Goal: Obtain resource: Obtain resource

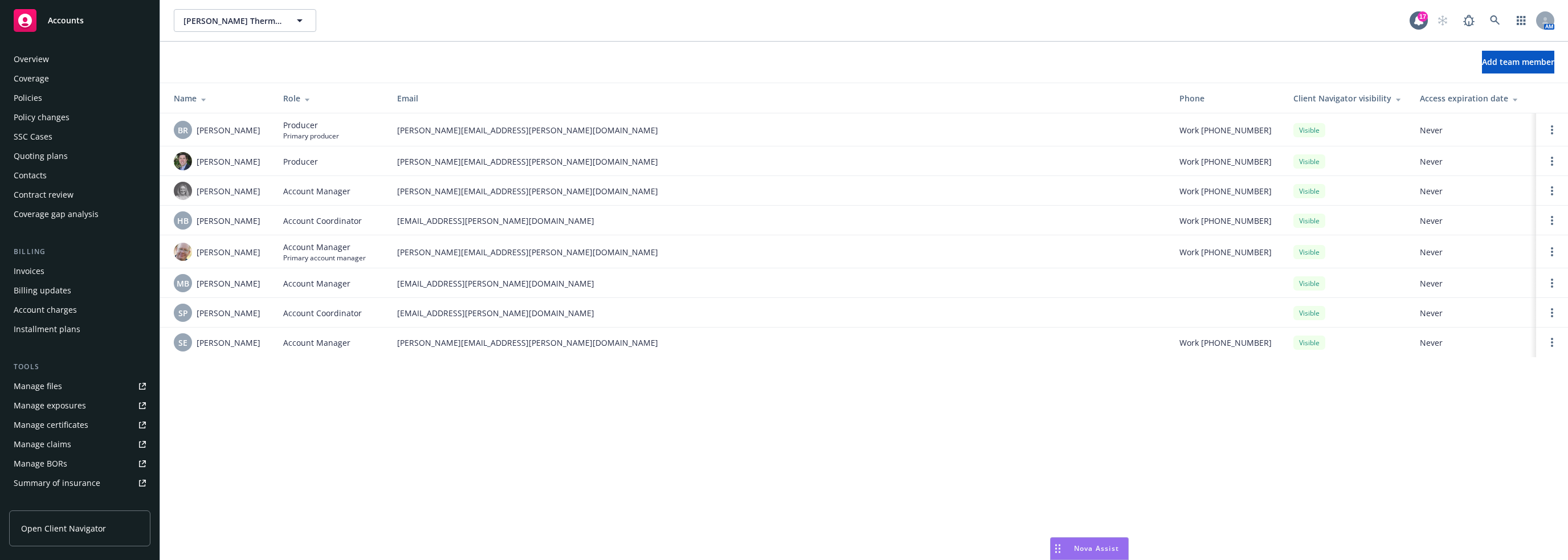
scroll to position [182, 0]
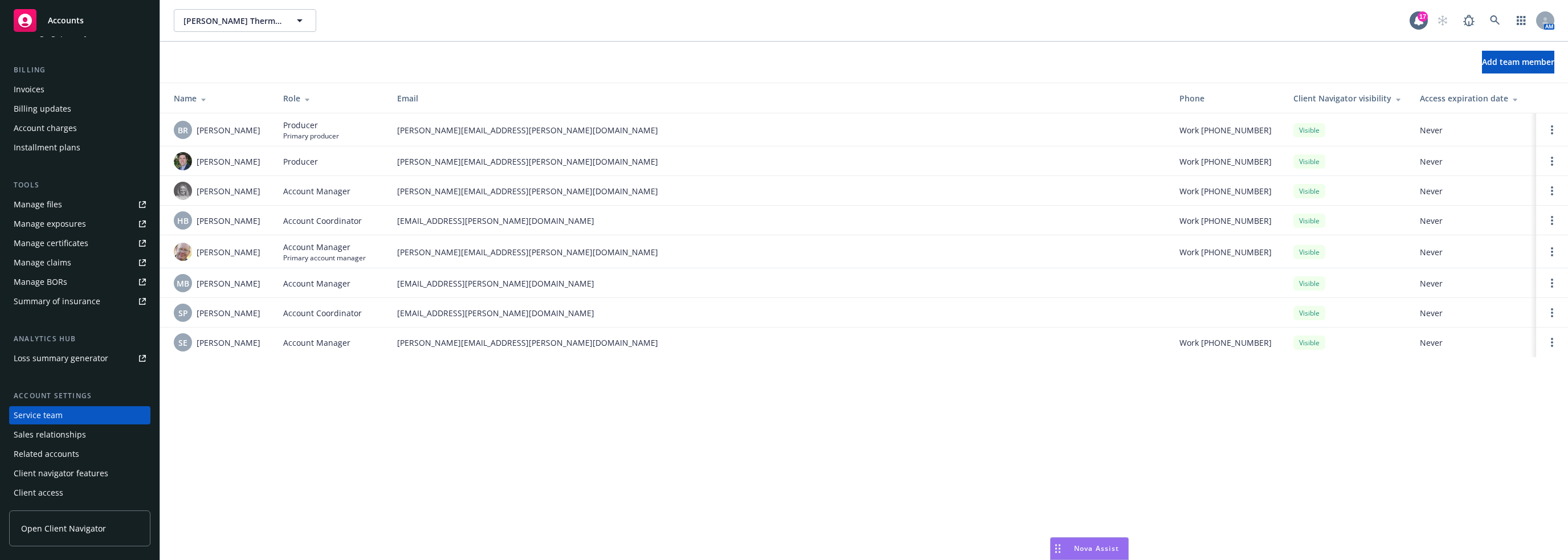
click at [436, 396] on div "[PERSON_NAME] Thermline, Inc. [PERSON_NAME] Thermline, Inc. 17 AM Add team memb…" at bounding box center [864, 280] width 1408 height 560
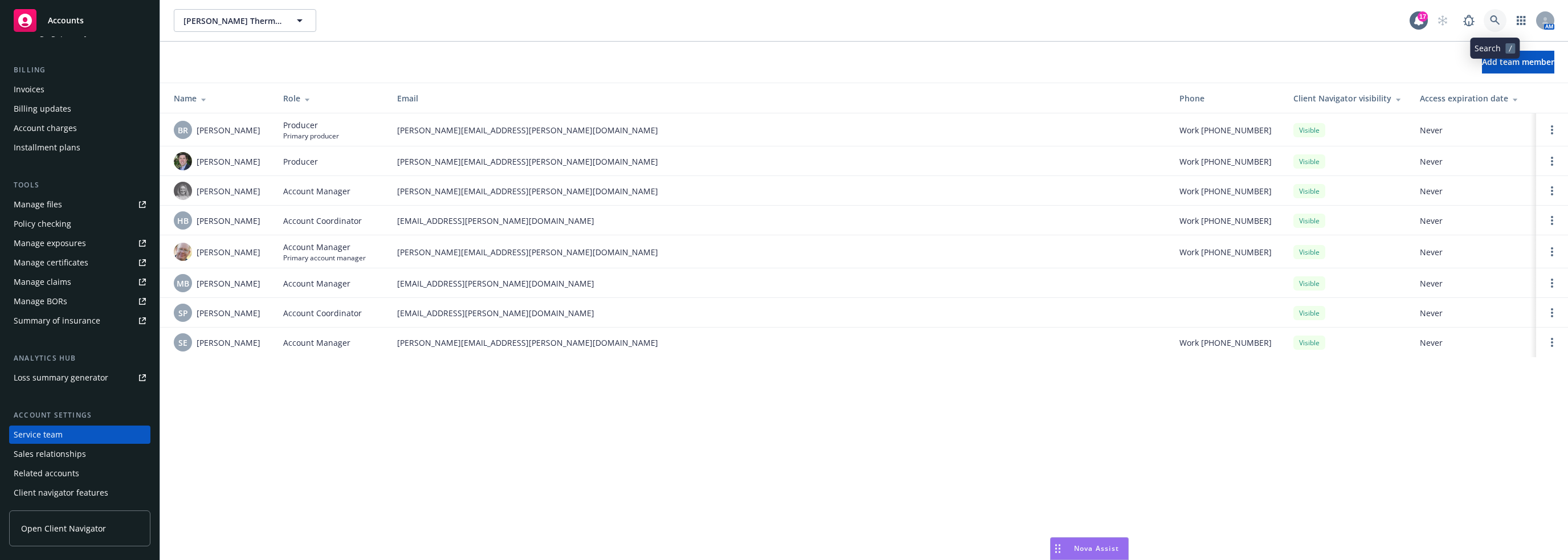
click at [1493, 21] on icon at bounding box center [1495, 20] width 10 height 10
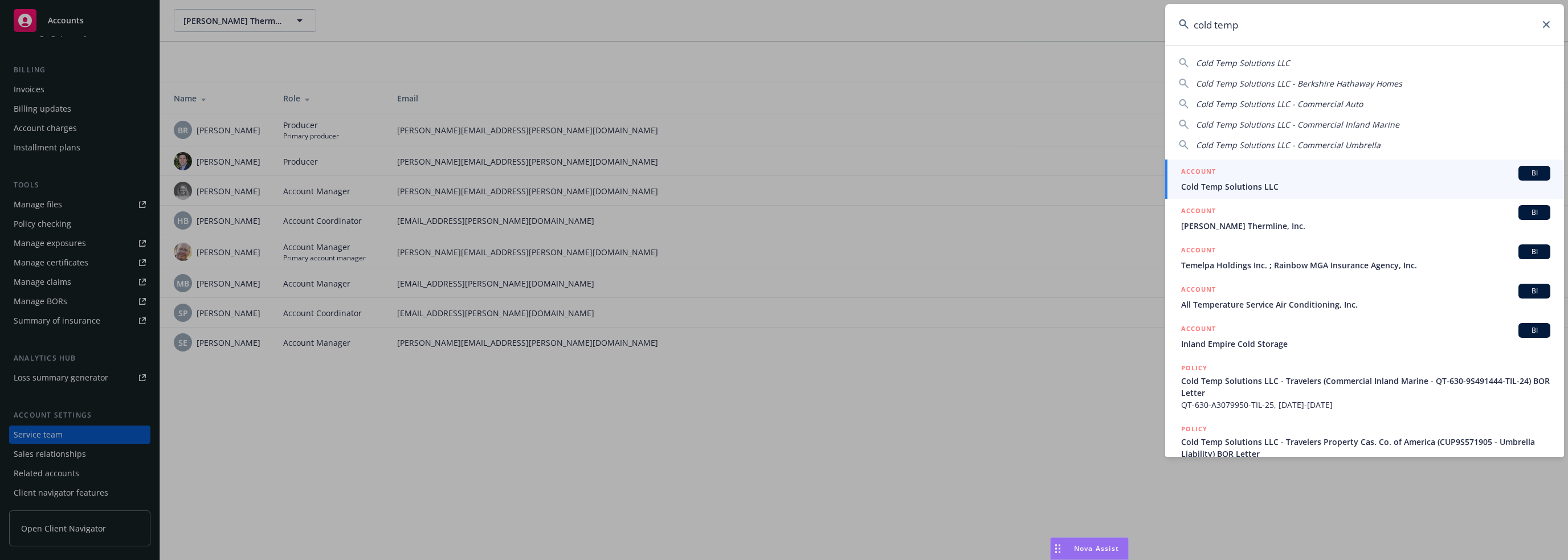
click at [1286, 64] on span "Cold Temp Solutions LLC" at bounding box center [1243, 63] width 94 height 11
type input "Cold Temp Solutions LLC"
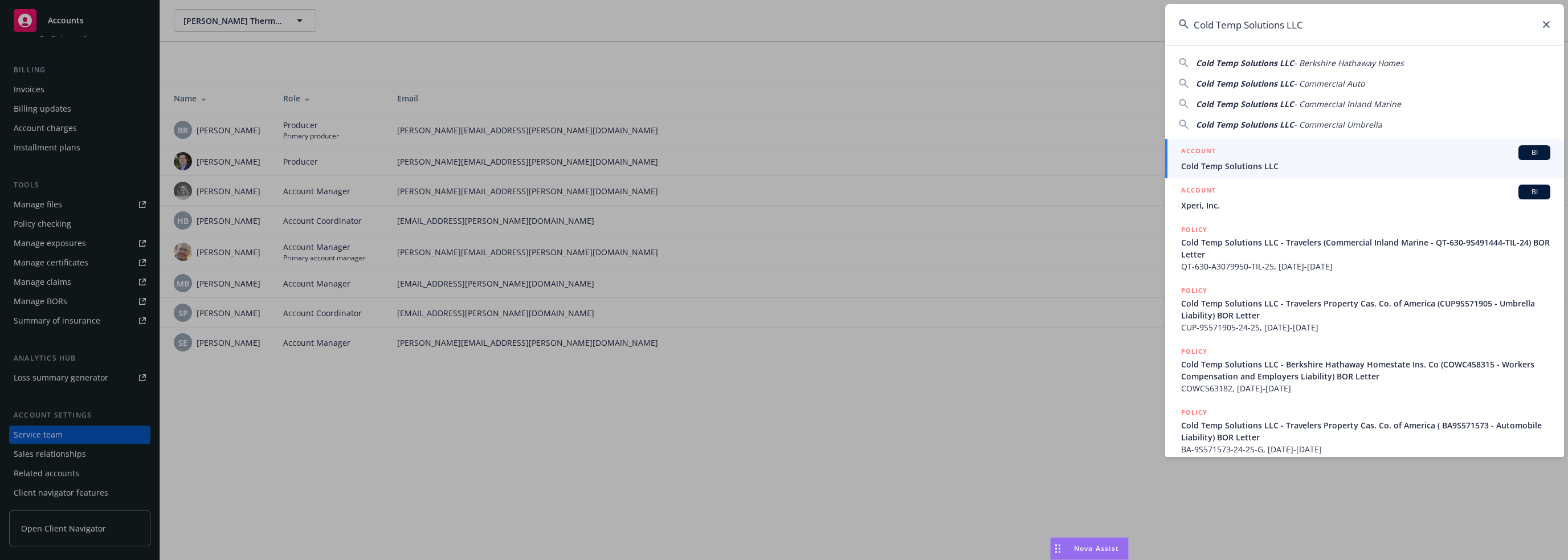
click at [1545, 22] on icon at bounding box center [1546, 24] width 6 height 6
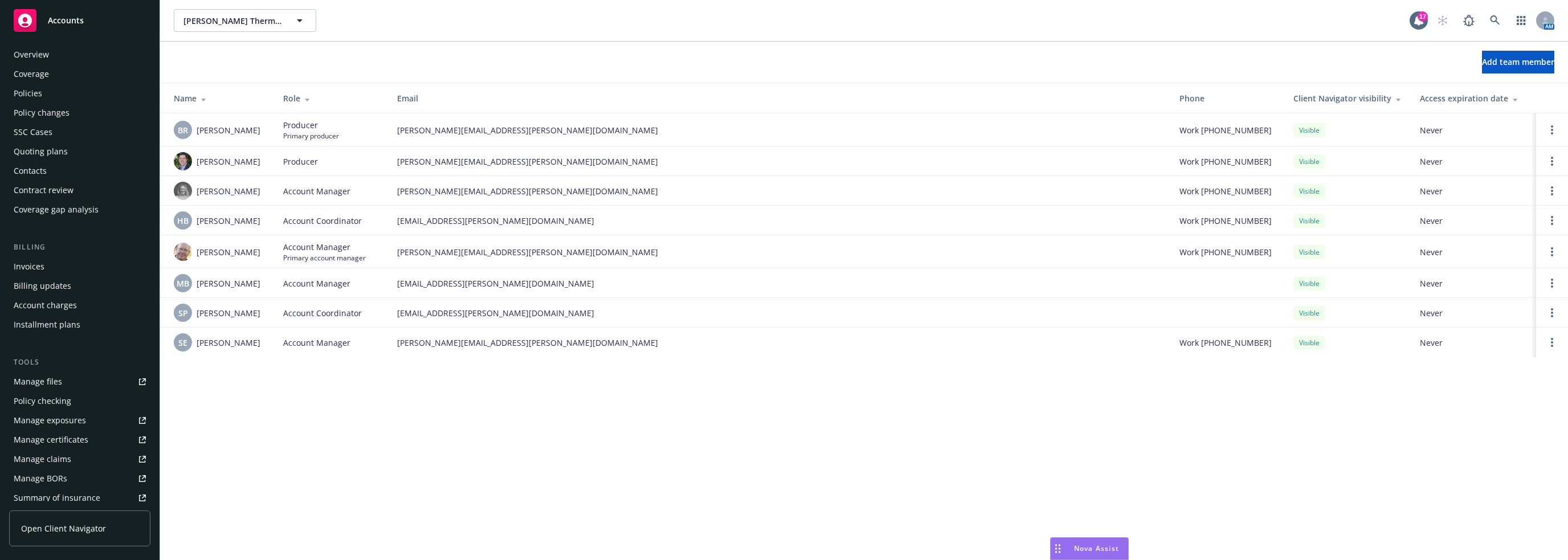
scroll to position [0, 0]
click at [37, 95] on div "Policies" at bounding box center [28, 98] width 29 height 18
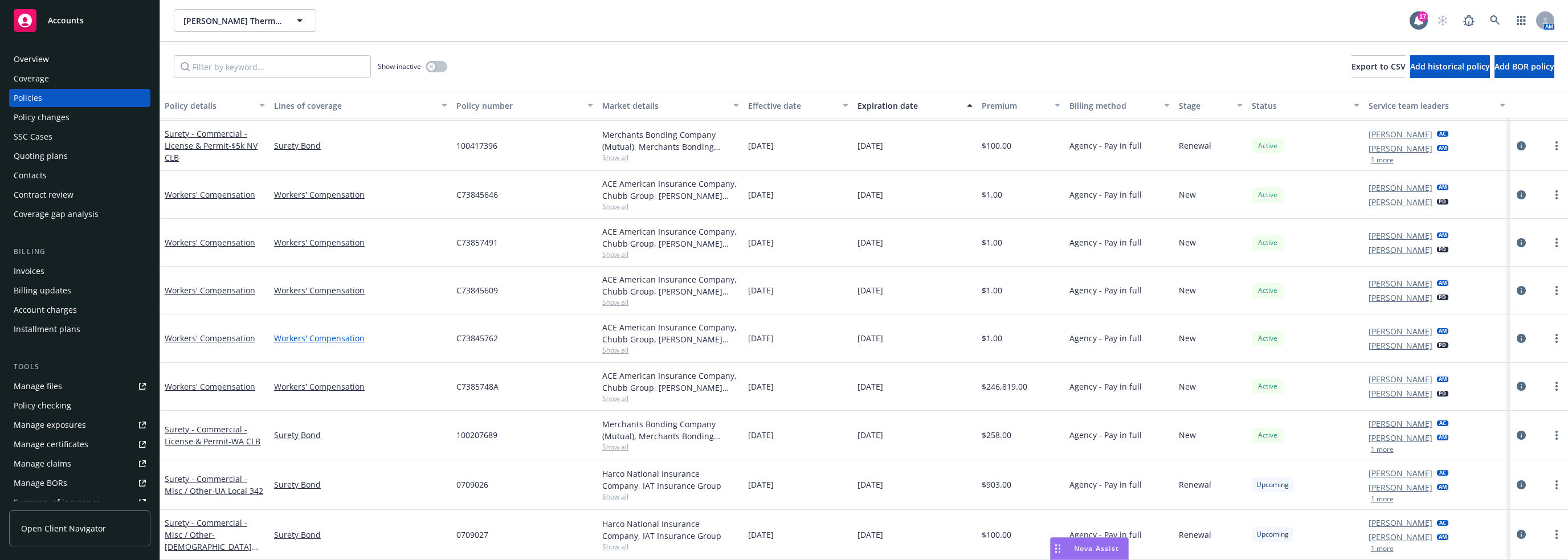
scroll to position [469, 0]
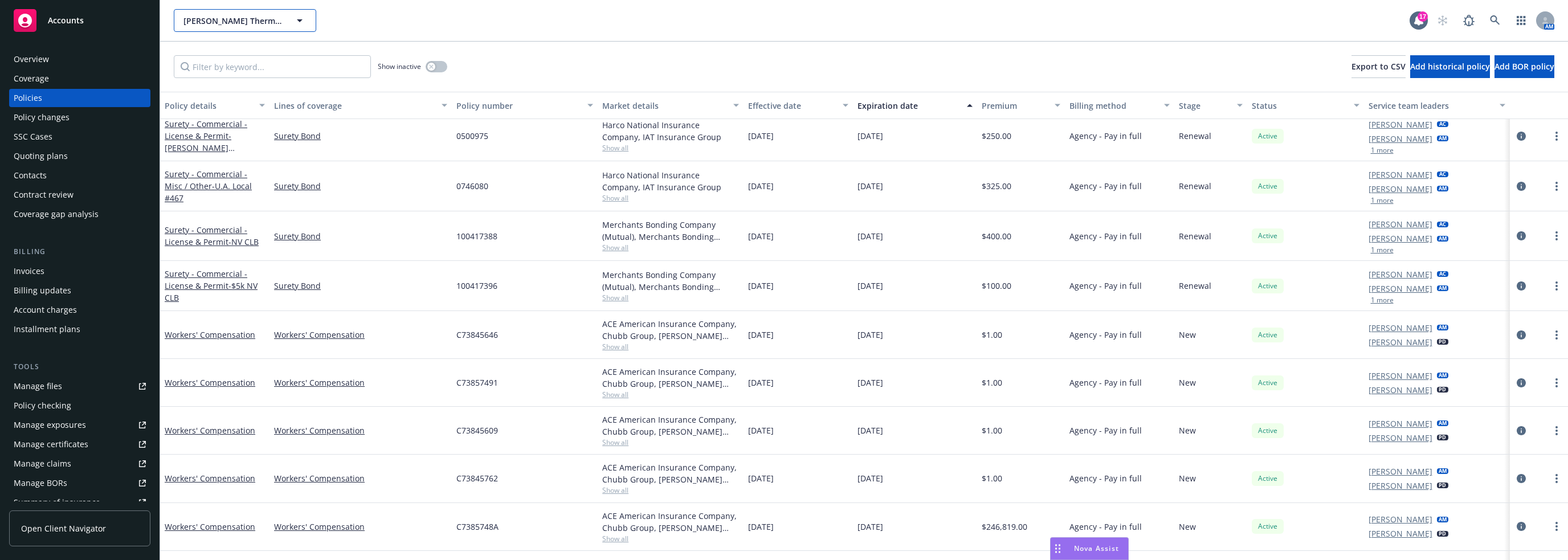
click at [298, 20] on icon "button" at bounding box center [300, 20] width 6 height 3
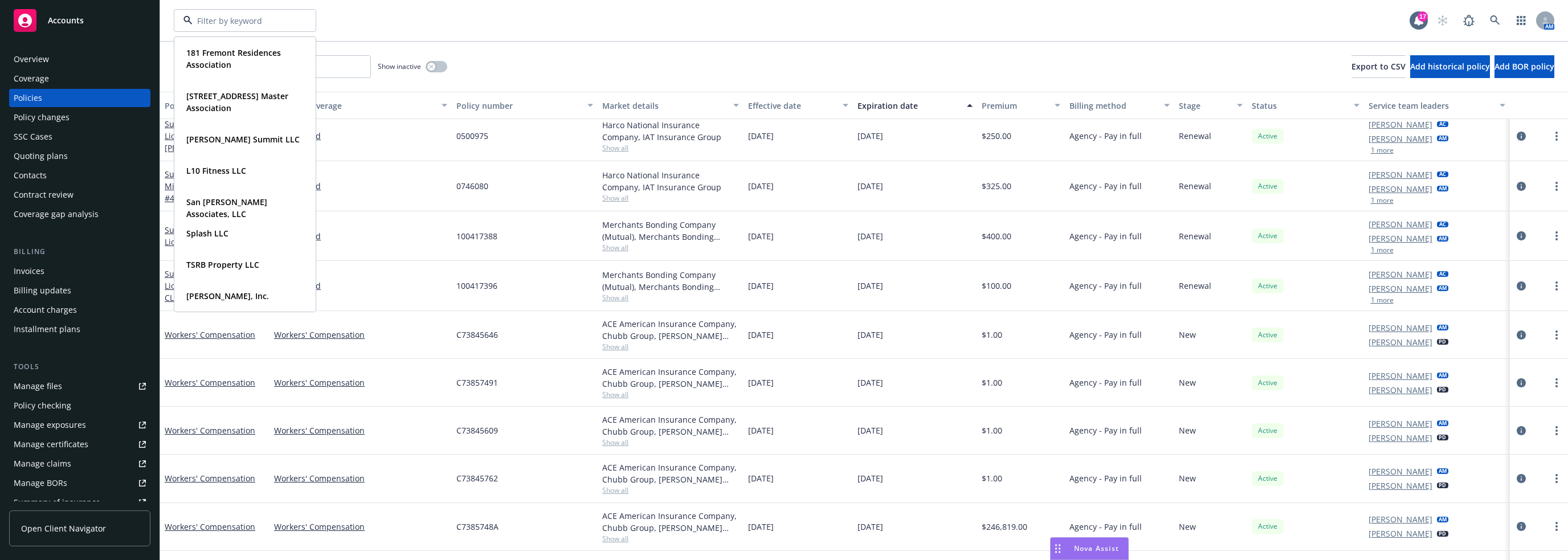
click at [533, 20] on div "181 Fremont Residences Association Type Commercial FEIN [US_EMPLOYER_IDENTIFICA…" at bounding box center [791, 20] width 1236 height 23
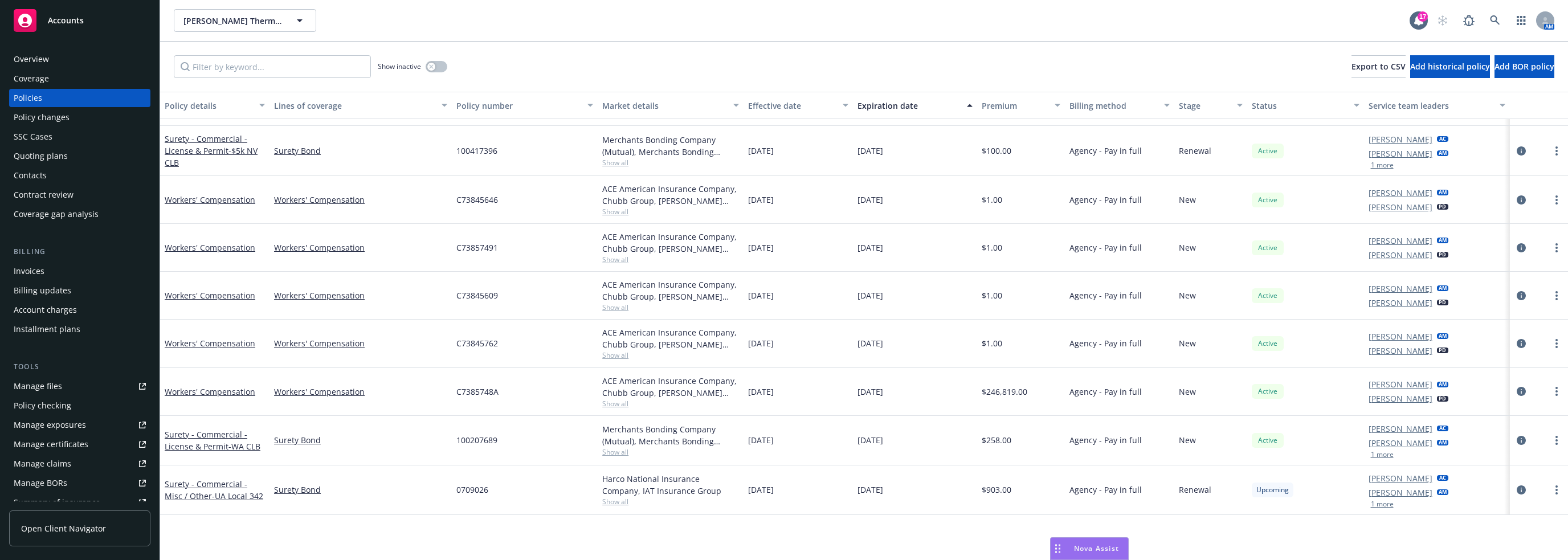
scroll to position [411, 0]
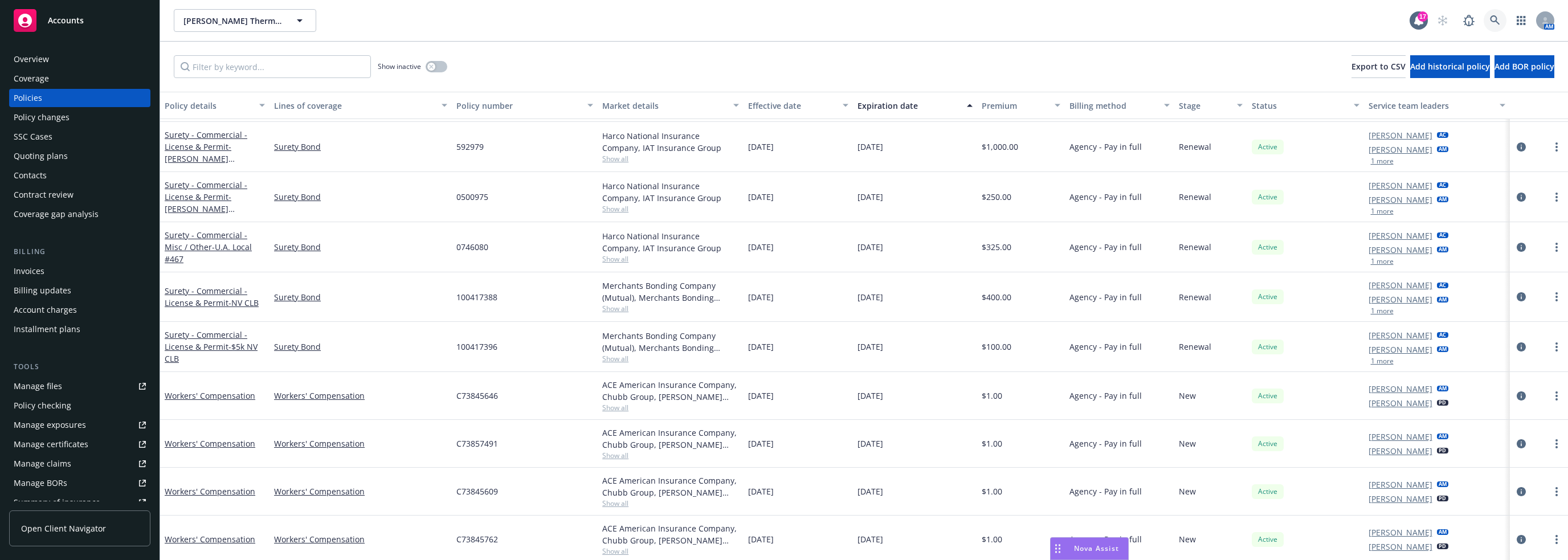
click at [1491, 20] on icon at bounding box center [1495, 20] width 10 height 10
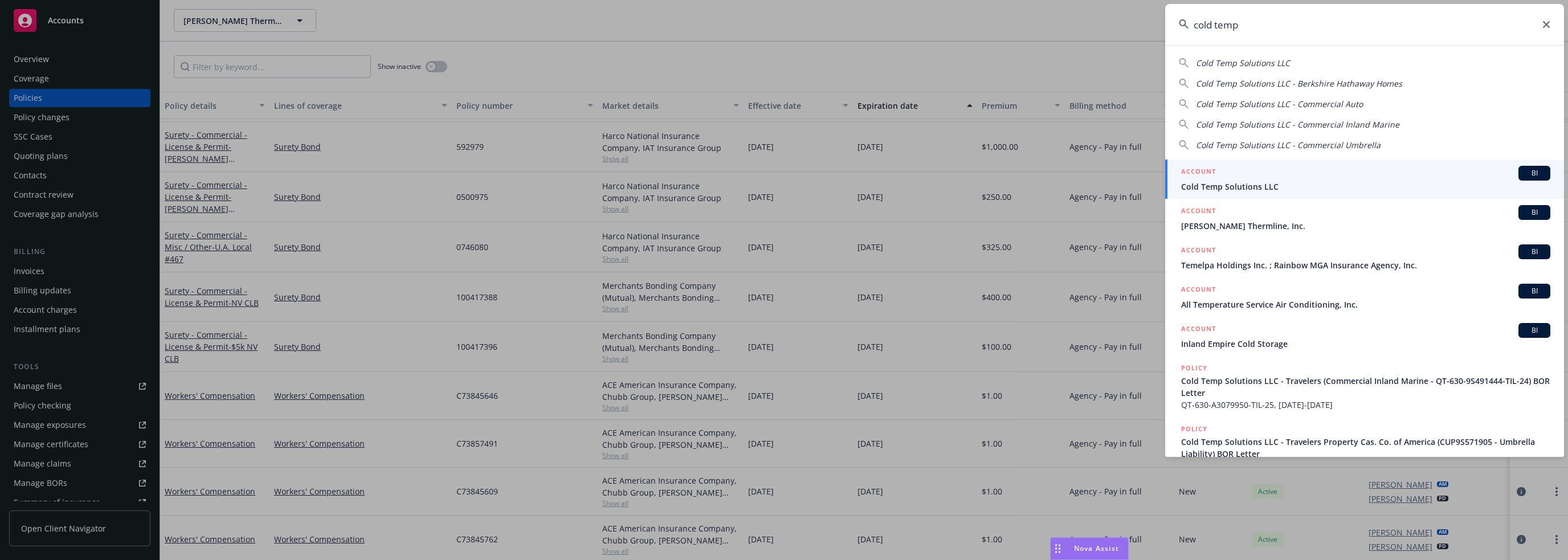
click at [1247, 63] on span "Cold Temp Solutions LLC" at bounding box center [1243, 63] width 94 height 11
type input "Cold Temp Solutions LLC"
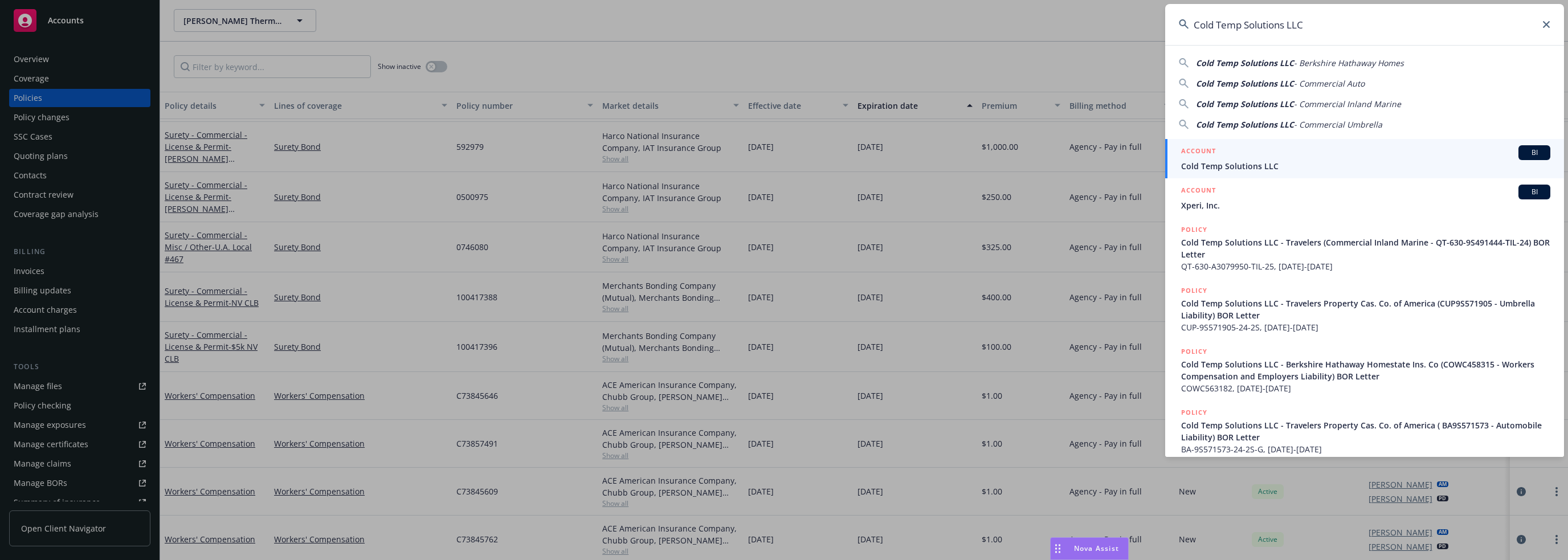
click at [1262, 166] on span "Cold Temp Solutions LLC" at bounding box center [1366, 166] width 369 height 12
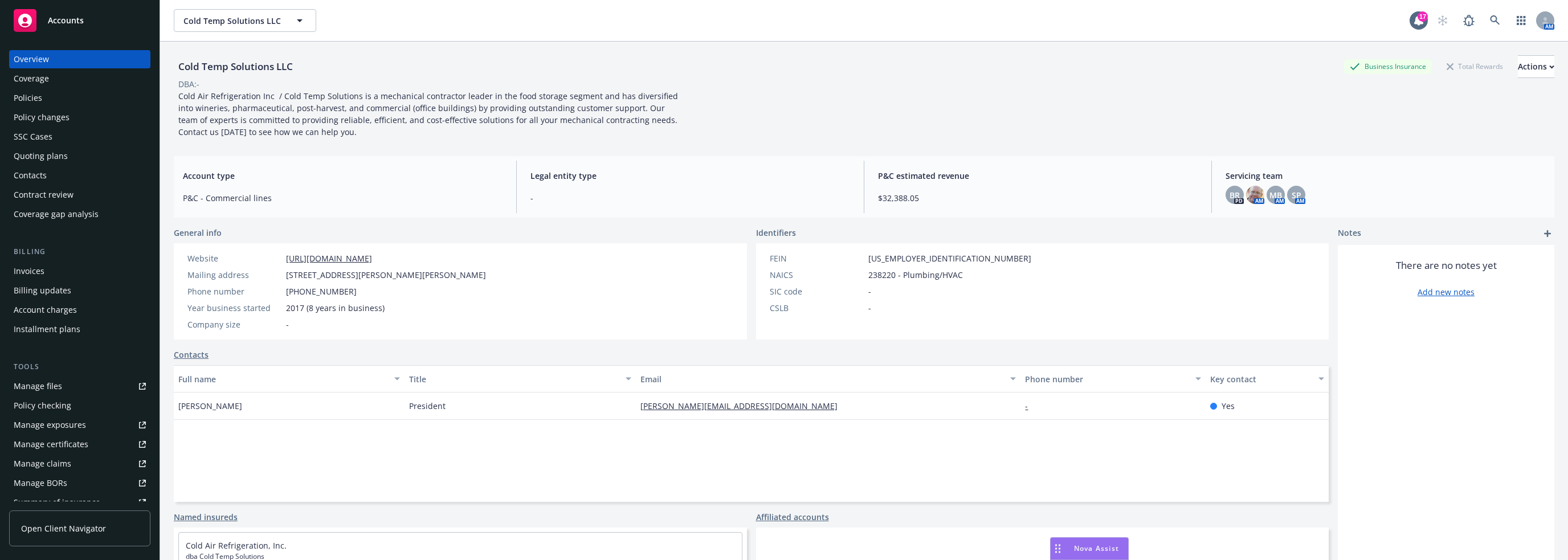
click at [41, 99] on div "Policies" at bounding box center [79, 98] width 132 height 18
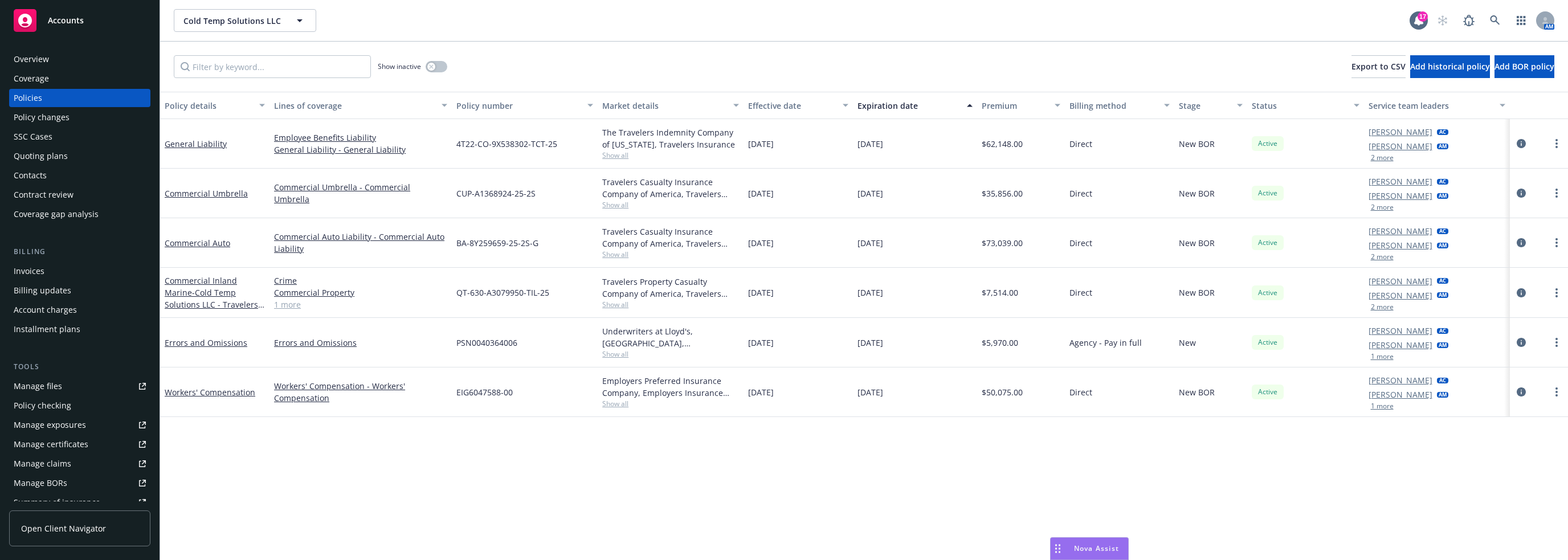
drag, startPoint x: 940, startPoint y: 485, endPoint x: 1345, endPoint y: 141, distance: 531.4
click at [954, 481] on div "Policy details Lines of coverage Policy number Market details Effective date Ex…" at bounding box center [864, 326] width 1408 height 469
click at [1352, 64] on span "Export to CSV" at bounding box center [1379, 66] width 54 height 11
click at [299, 21] on icon "button" at bounding box center [300, 20] width 14 height 14
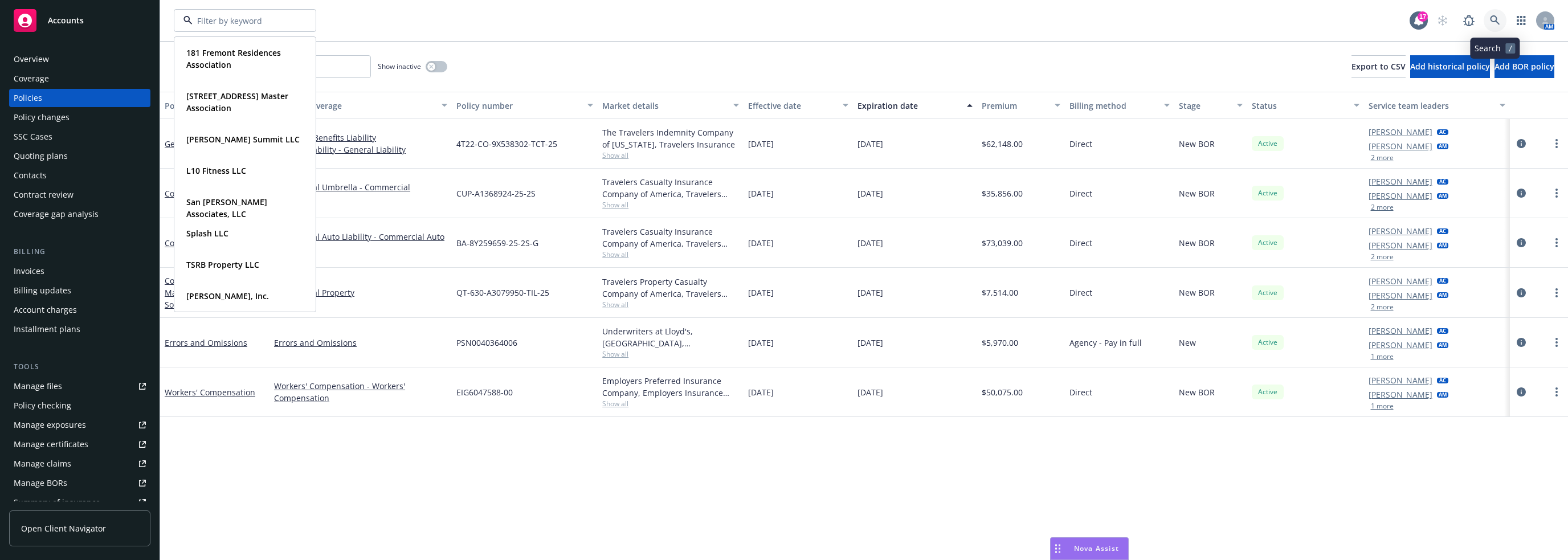
click at [1494, 16] on icon at bounding box center [1495, 20] width 10 height 10
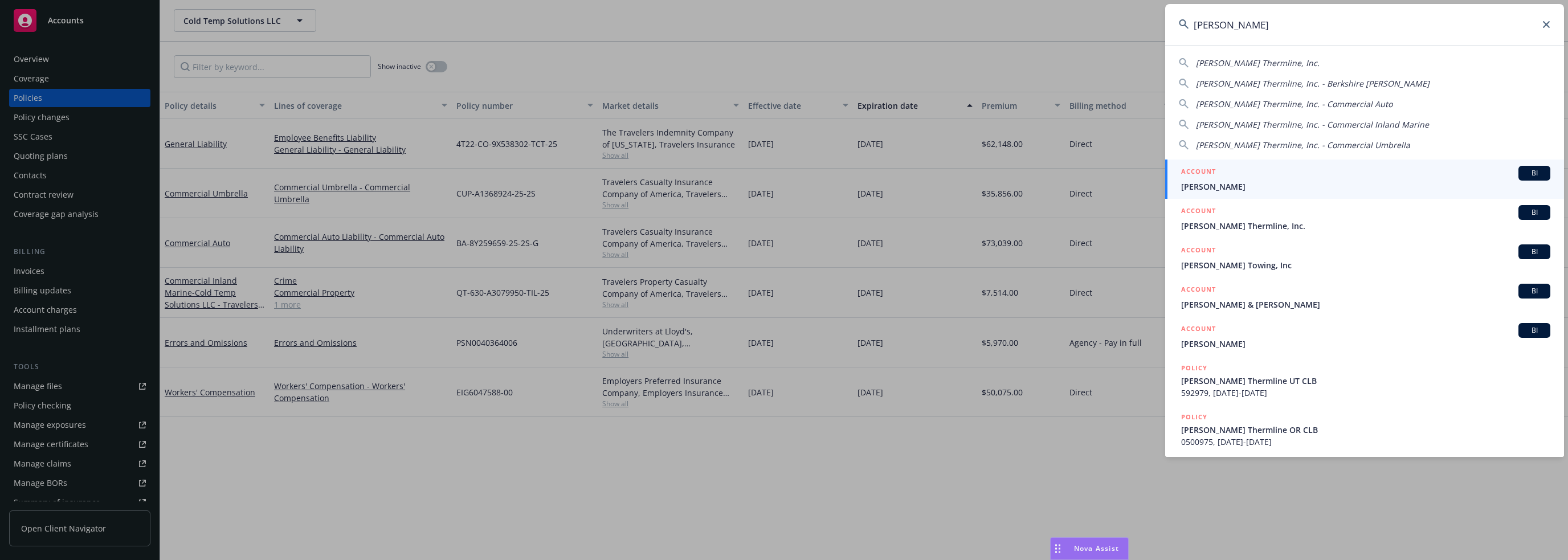
click at [1234, 59] on span "[PERSON_NAME] Thermline, Inc." at bounding box center [1258, 63] width 124 height 11
type input "[PERSON_NAME] Thermline, Inc."
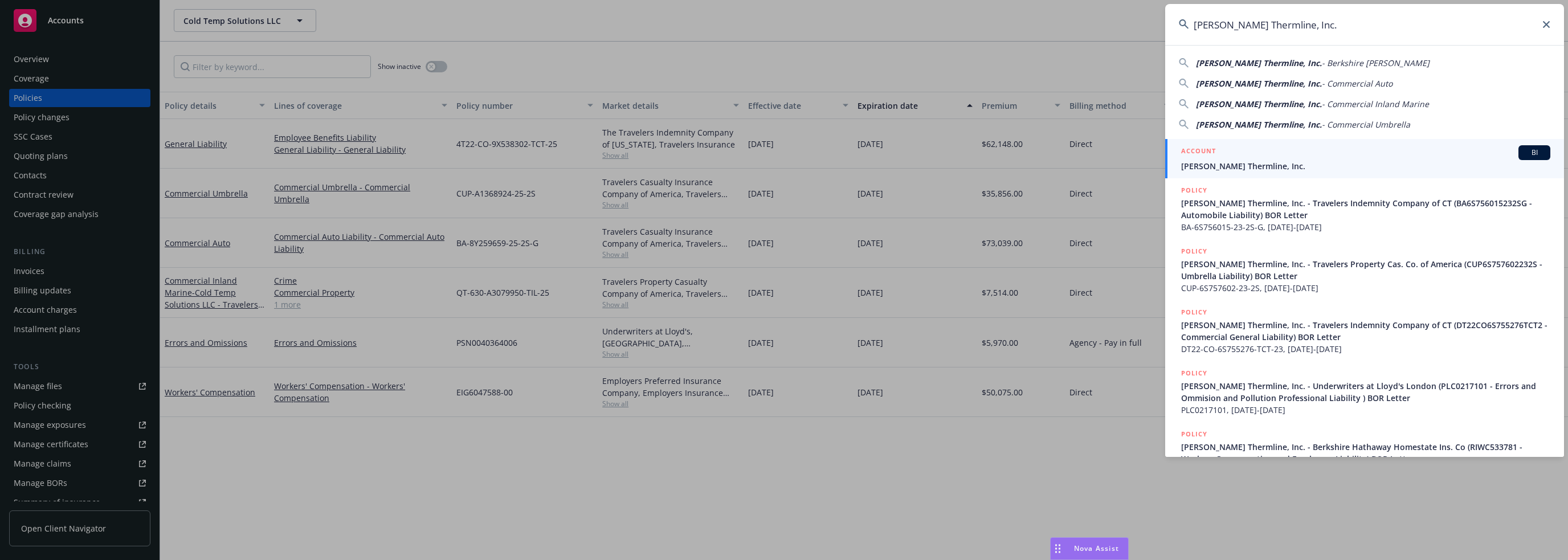
drag, startPoint x: 819, startPoint y: 483, endPoint x: 828, endPoint y: 469, distance: 16.6
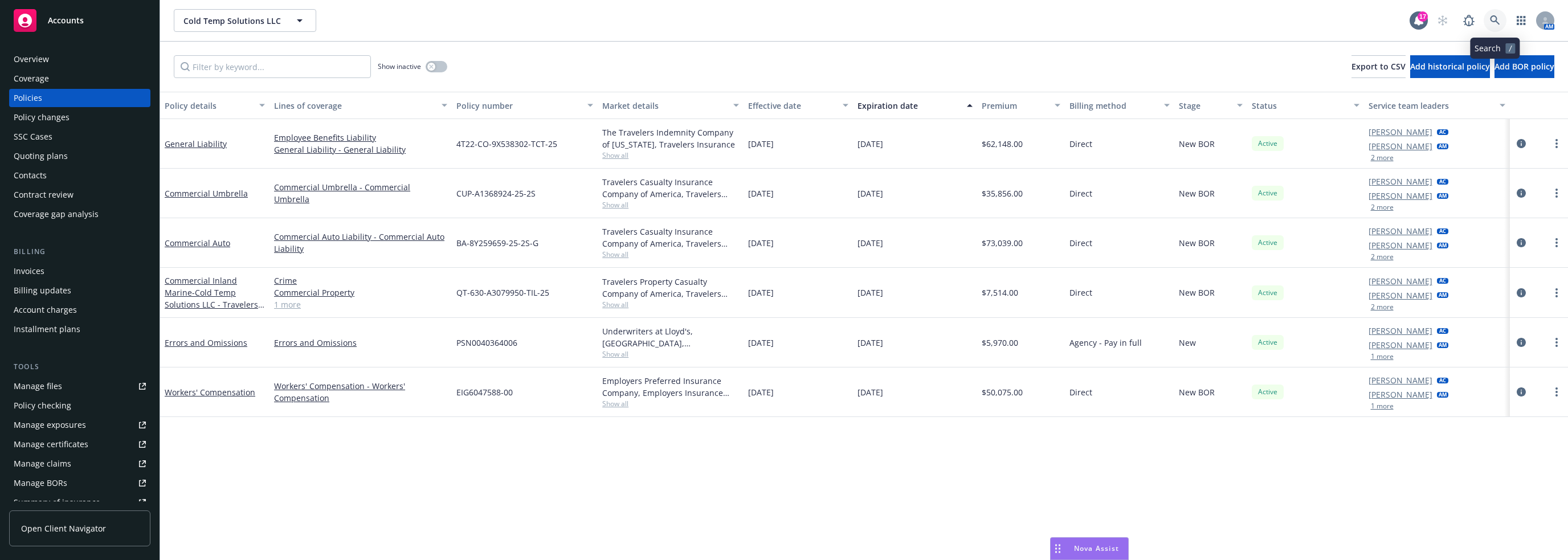
click at [1495, 19] on icon at bounding box center [1495, 20] width 10 height 10
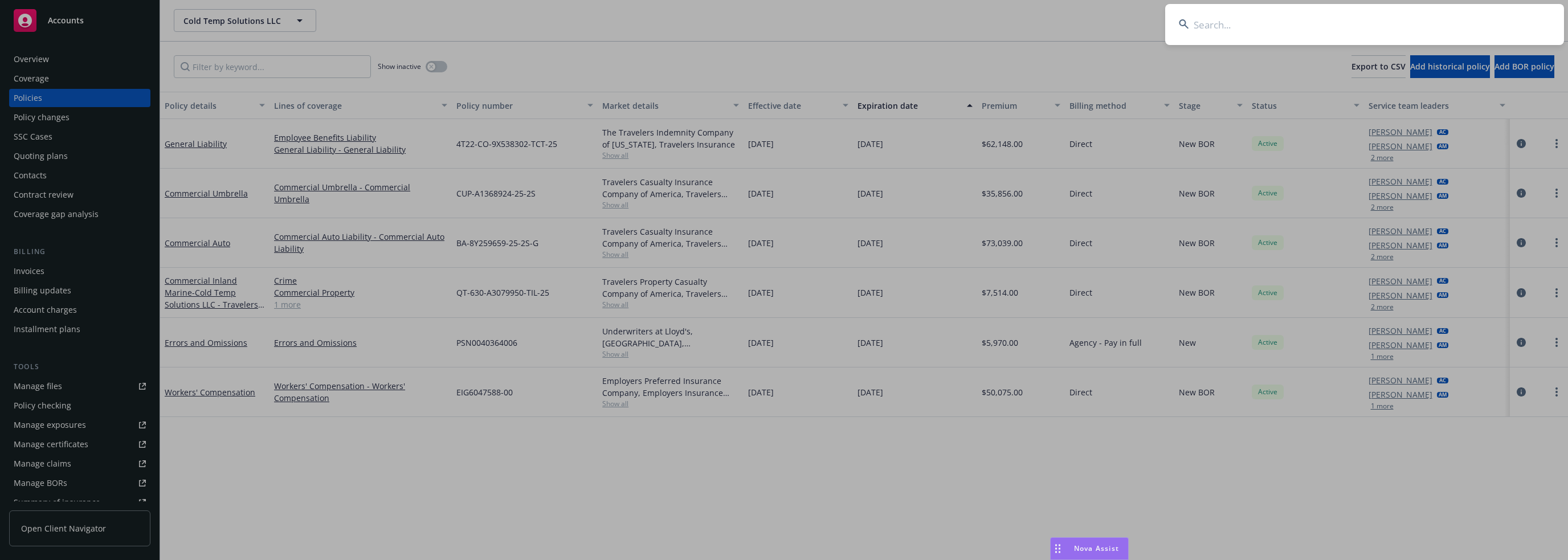
click at [1314, 22] on input at bounding box center [1364, 24] width 398 height 41
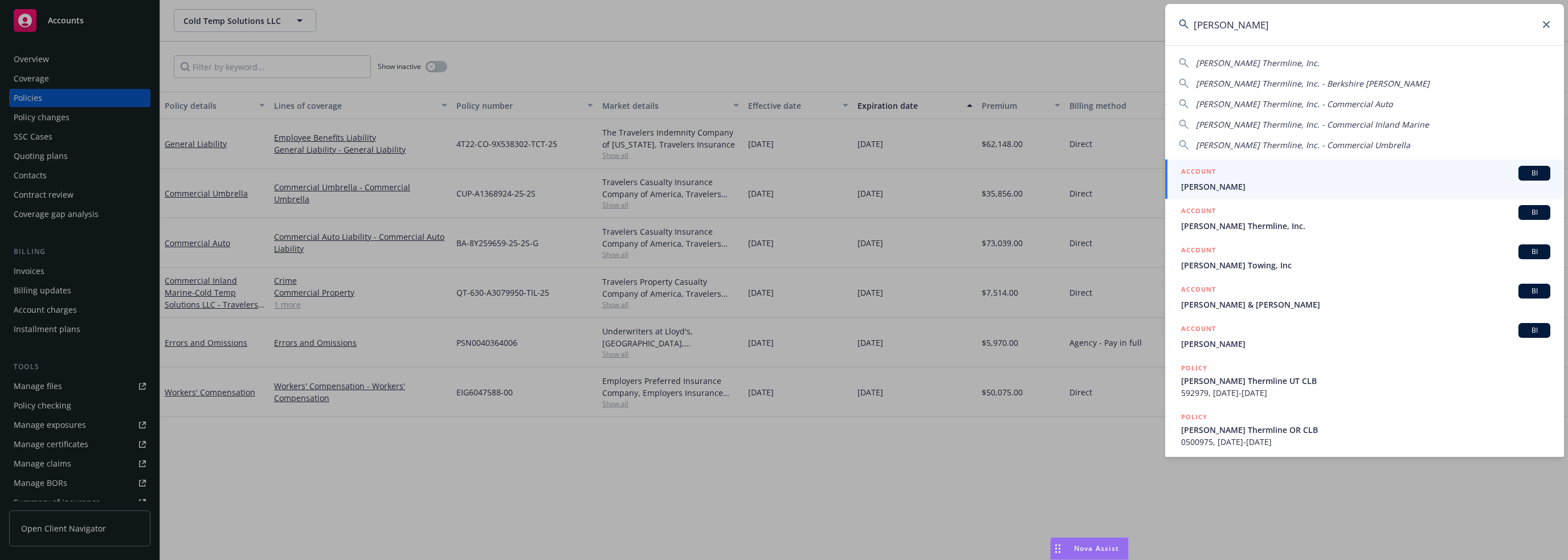
click at [1261, 64] on span "[PERSON_NAME] Thermline, Inc." at bounding box center [1258, 63] width 124 height 11
type input "[PERSON_NAME] Thermline, Inc."
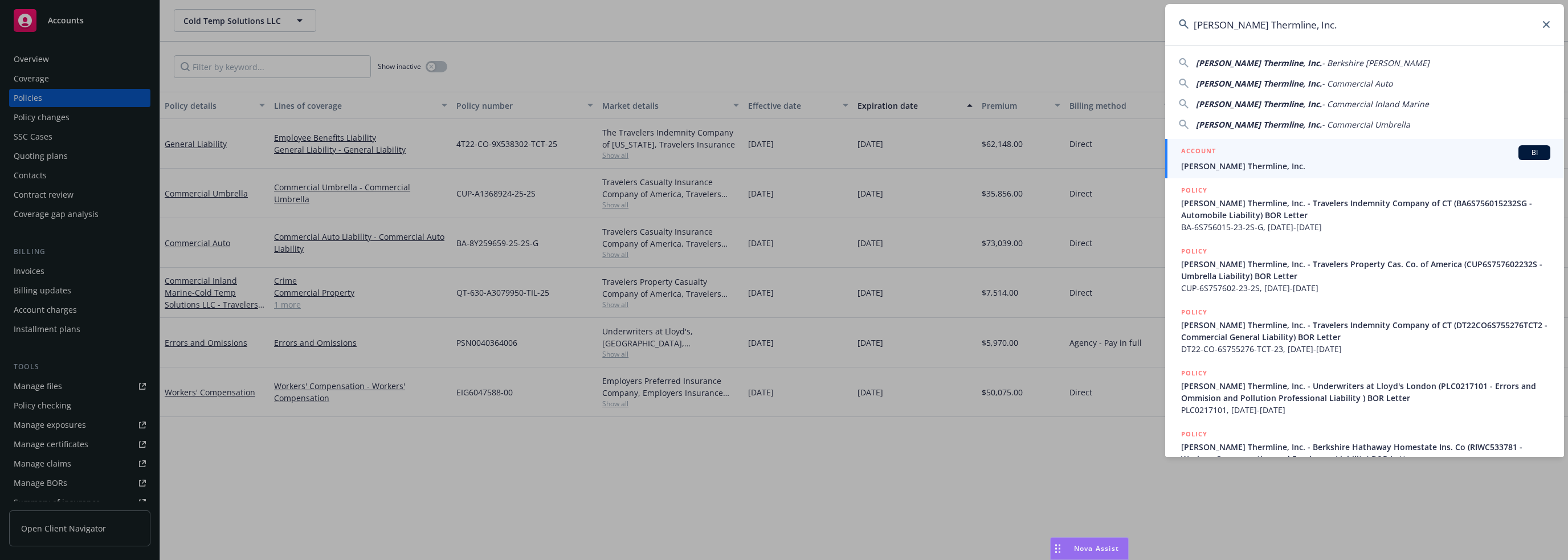
drag, startPoint x: 1216, startPoint y: 157, endPoint x: 1224, endPoint y: 153, distance: 8.9
click at [1216, 157] on h5 "ACCOUNT" at bounding box center [1199, 152] width 35 height 14
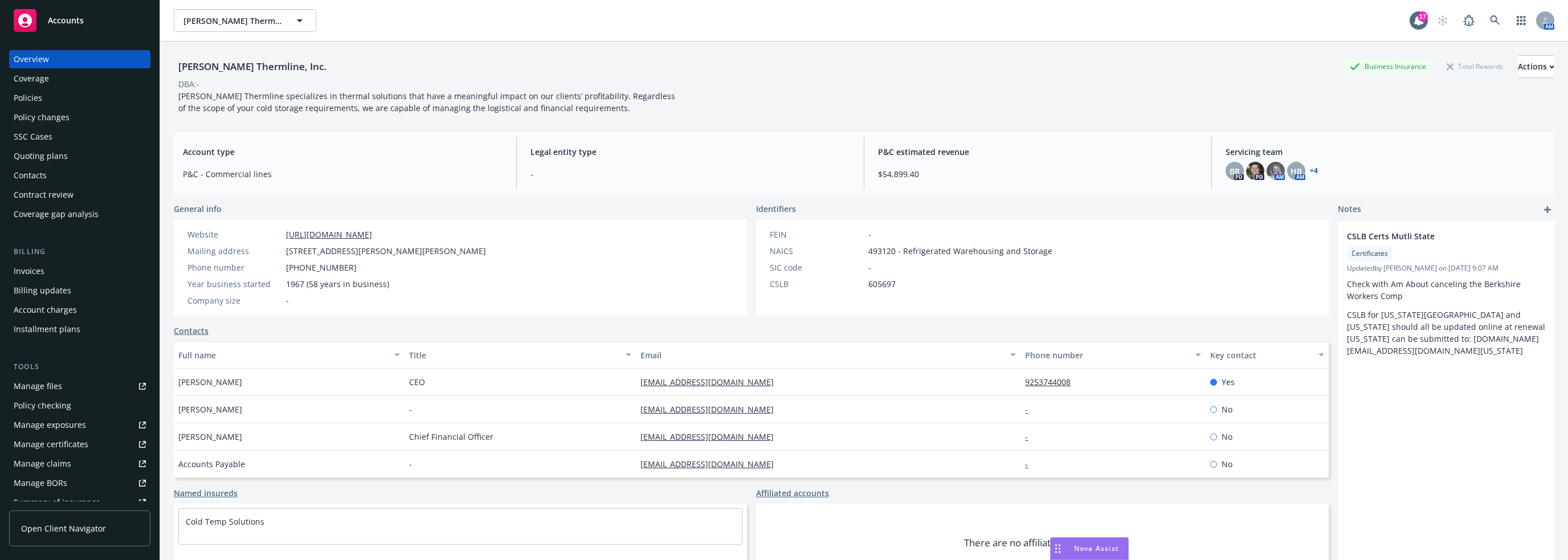
click at [32, 101] on div "Policies" at bounding box center [28, 98] width 29 height 18
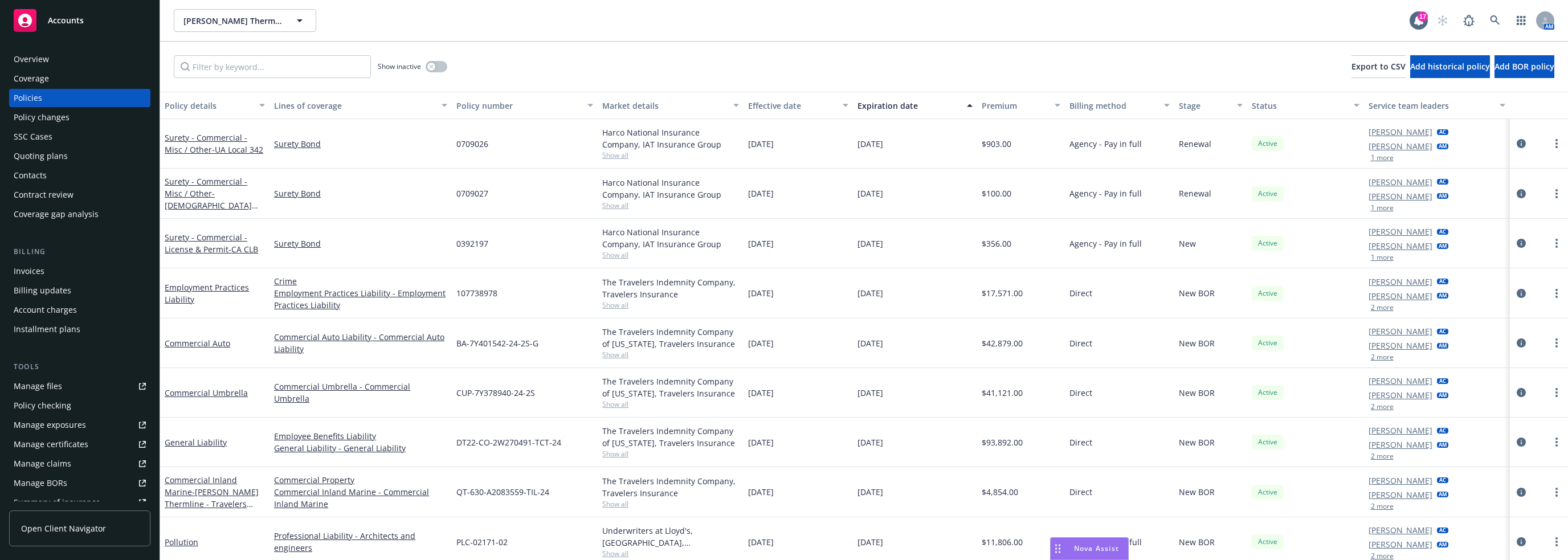
click at [444, 103] on div "button" at bounding box center [446, 105] width 6 height 26
click at [439, 107] on div "Lines of coverage" at bounding box center [361, 105] width 173 height 12
click at [442, 106] on icon "button" at bounding box center [445, 105] width 6 height 4
click at [442, 104] on icon "button" at bounding box center [445, 105] width 6 height 4
click at [347, 104] on div "Lines of coverage" at bounding box center [354, 105] width 160 height 12
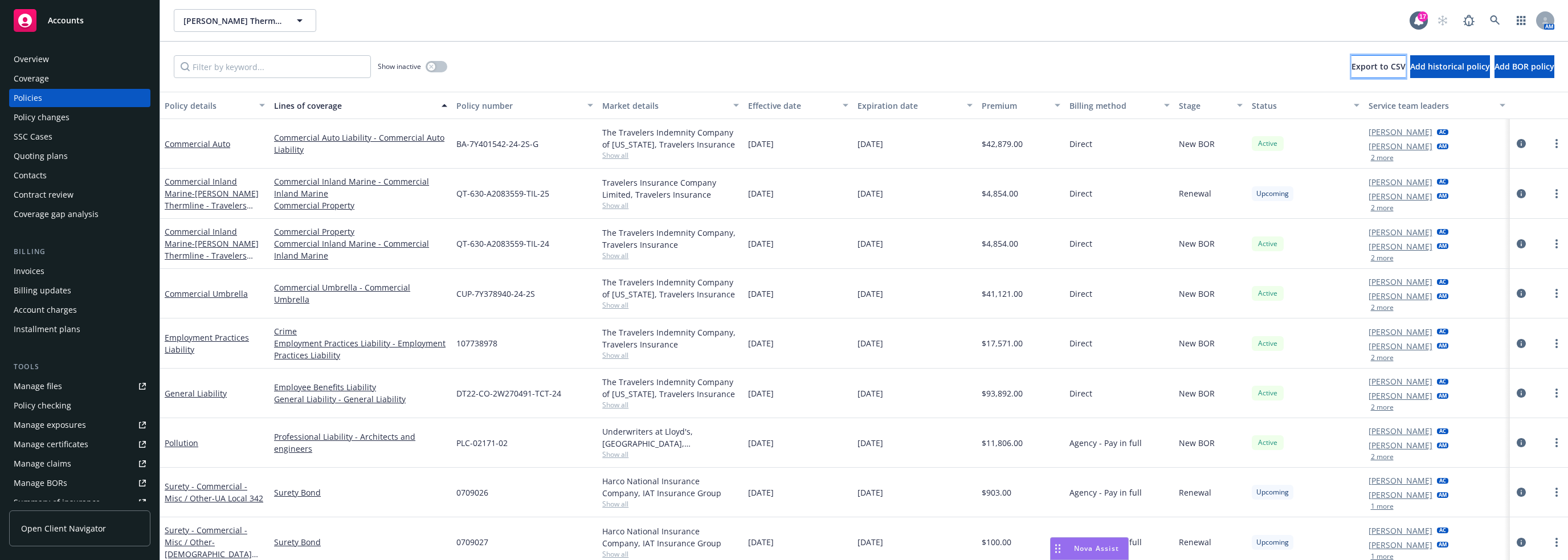
click at [1352, 68] on span "Export to CSV" at bounding box center [1379, 66] width 54 height 11
click at [266, 19] on span "[PERSON_NAME] Thermline, Inc." at bounding box center [232, 20] width 99 height 12
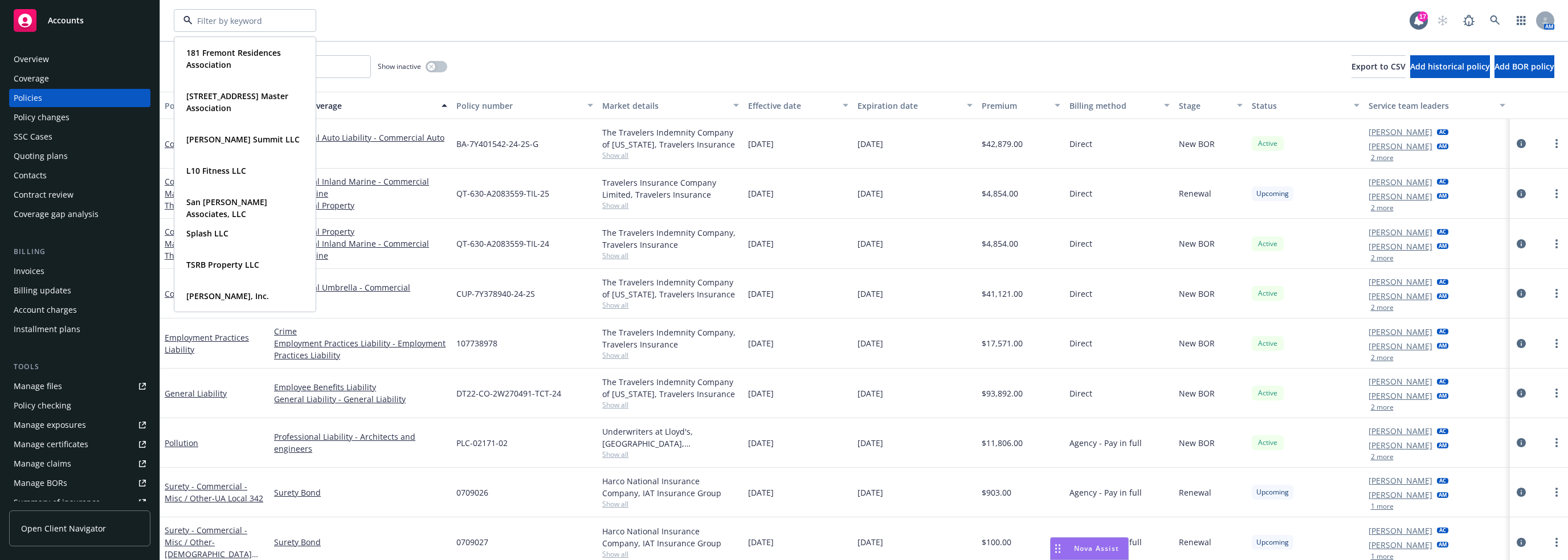
click at [827, 31] on div "181 Fremont Residences Association Type Commercial FEIN [US_EMPLOYER_IDENTIFICA…" at bounding box center [864, 20] width 1408 height 41
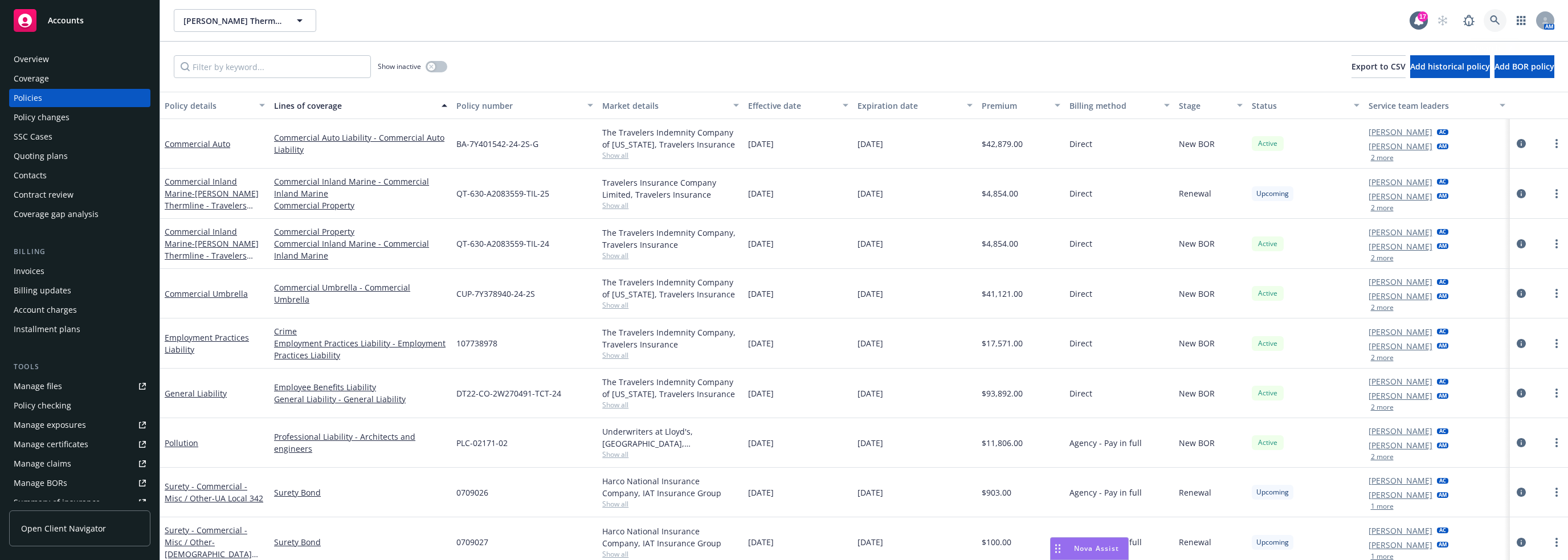
click at [1492, 16] on icon at bounding box center [1495, 20] width 10 height 10
drag, startPoint x: 819, startPoint y: 36, endPoint x: 691, endPoint y: 40, distance: 128.1
